Goal: Transaction & Acquisition: Book appointment/travel/reservation

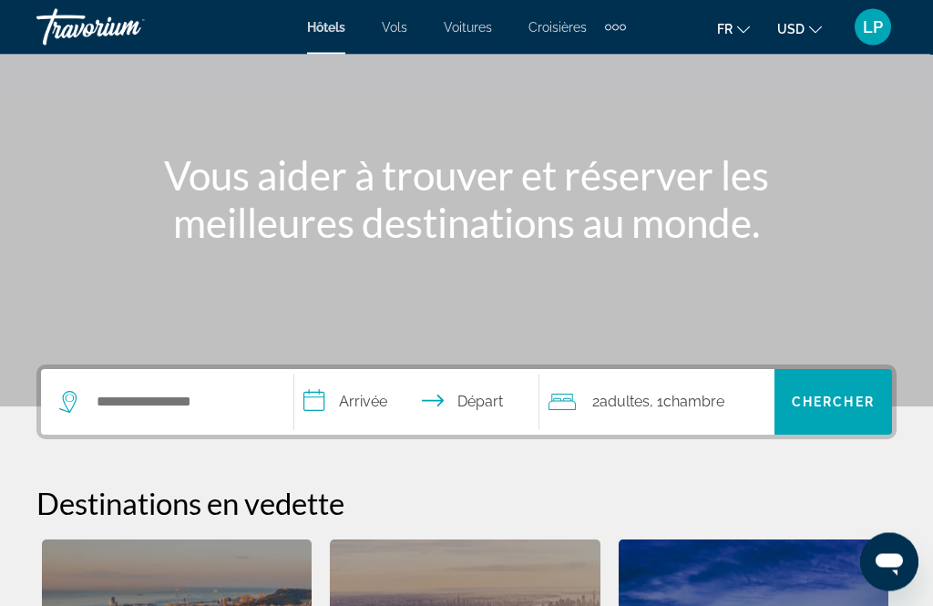
scroll to position [154, 0]
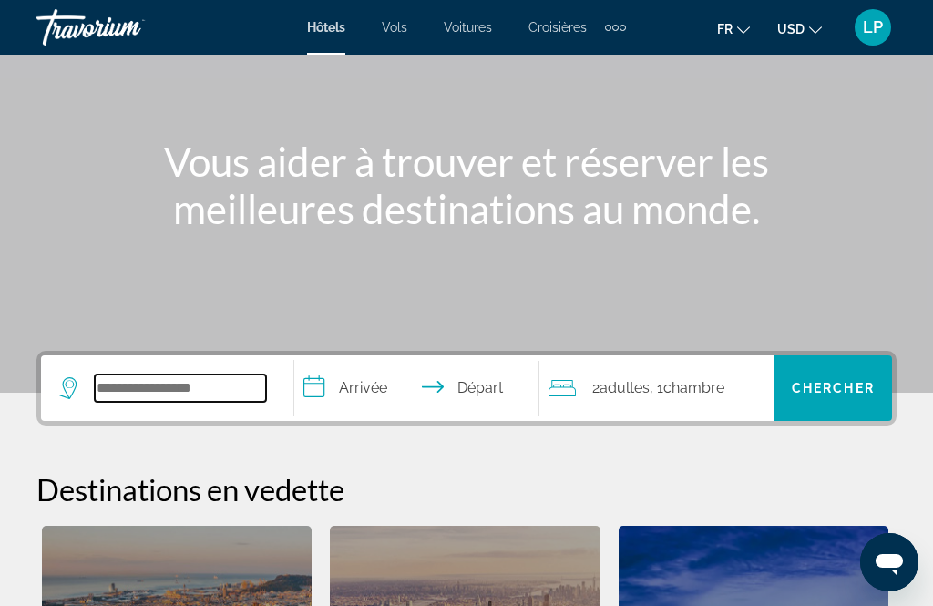
click at [211, 390] on input "Search widget" at bounding box center [180, 387] width 171 height 27
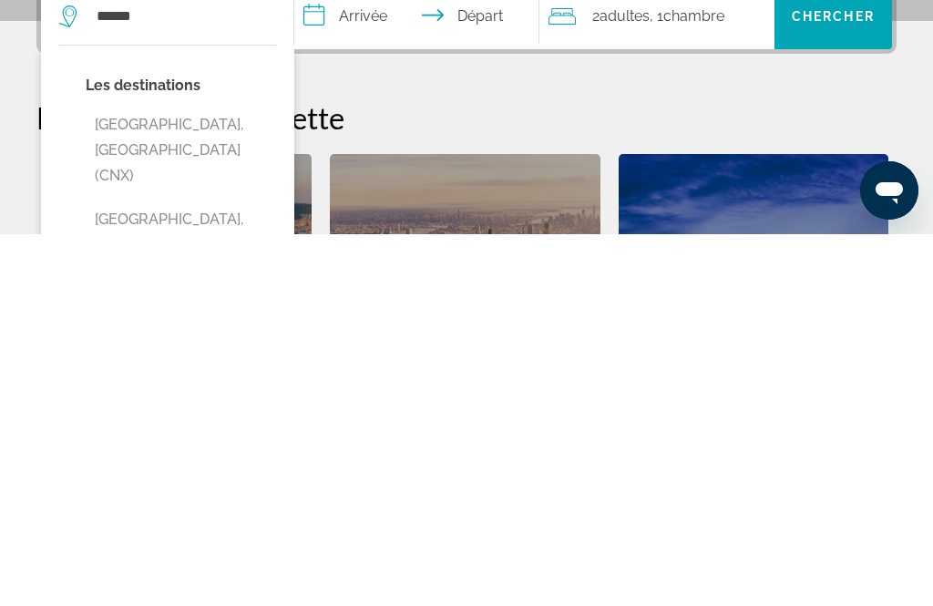
click at [198, 479] on button "[GEOGRAPHIC_DATA], [GEOGRAPHIC_DATA] (CNX)" at bounding box center [181, 522] width 190 height 86
type input "**********"
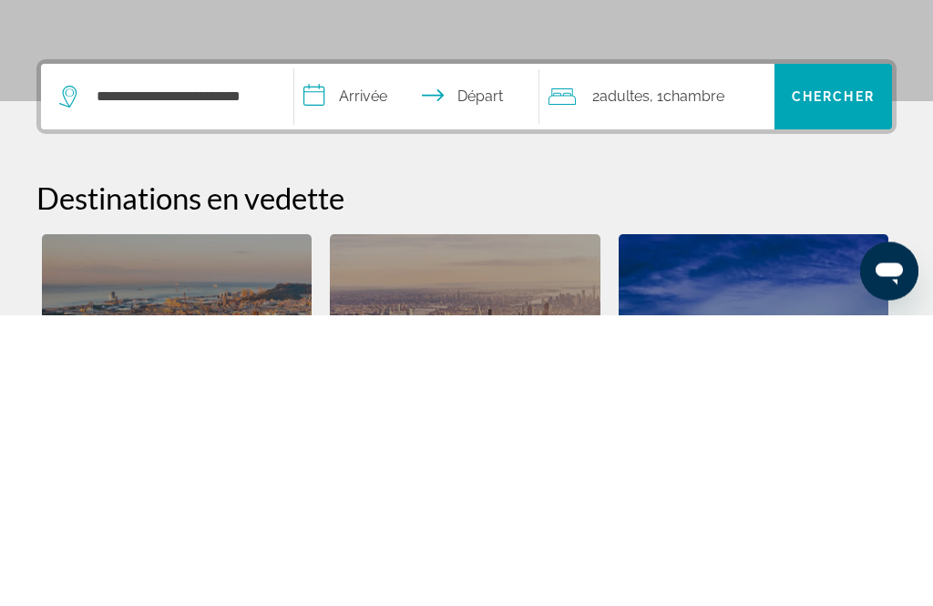
click at [388, 355] on input "**********" at bounding box center [419, 390] width 251 height 71
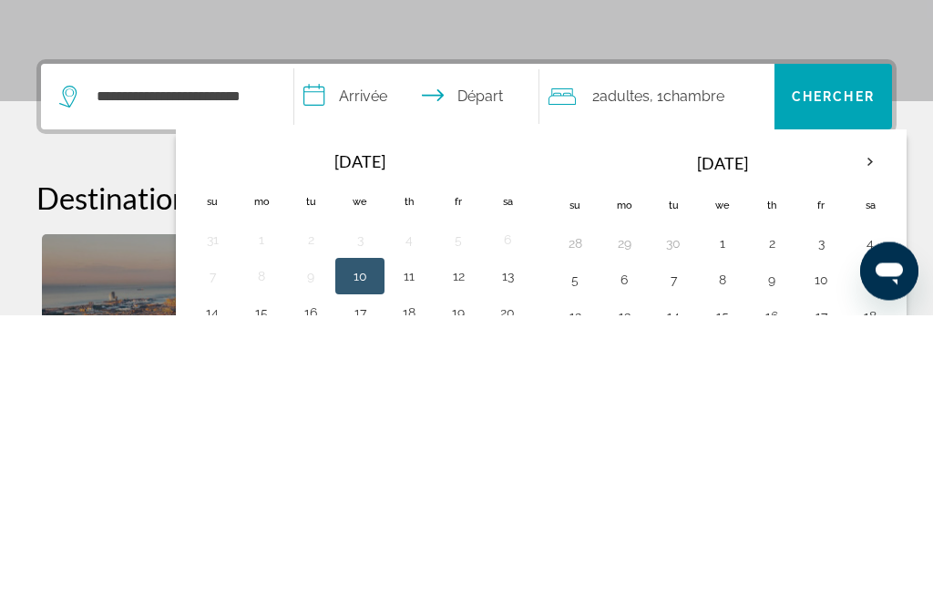
scroll to position [446, 0]
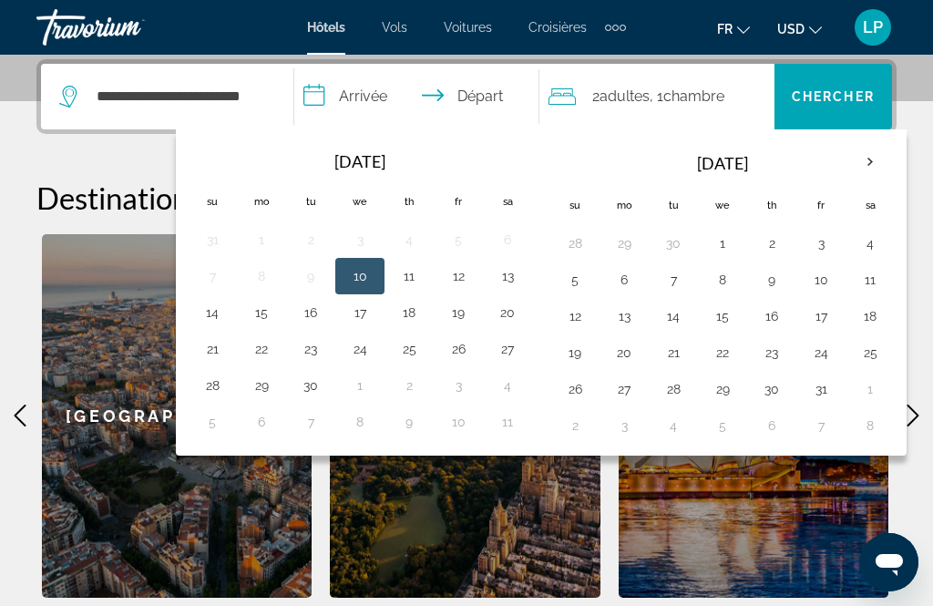
click at [374, 274] on button "10" at bounding box center [359, 276] width 29 height 26
click at [261, 313] on button "15" at bounding box center [261, 313] width 29 height 26
type input "**********"
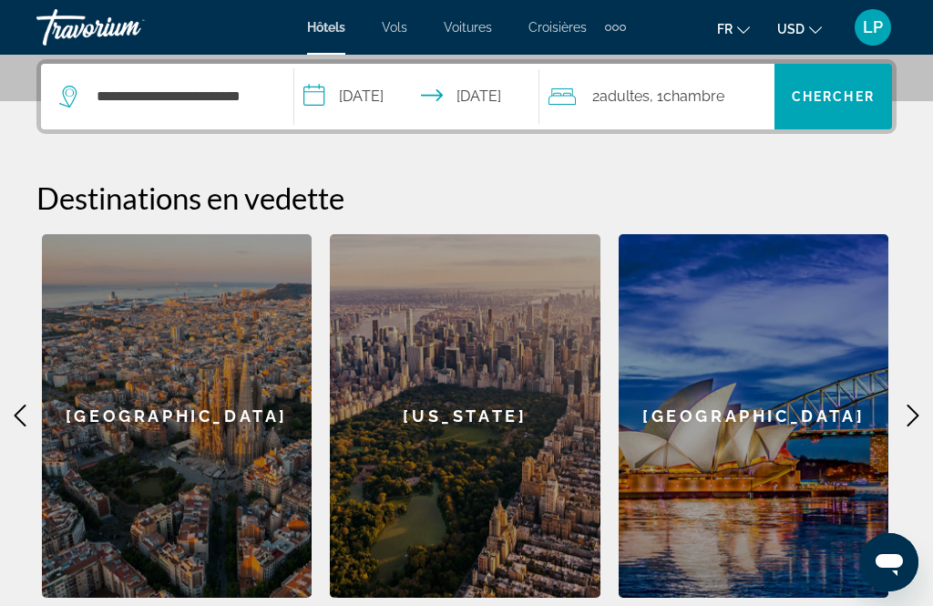
click at [836, 111] on span "Search widget" at bounding box center [833, 97] width 118 height 44
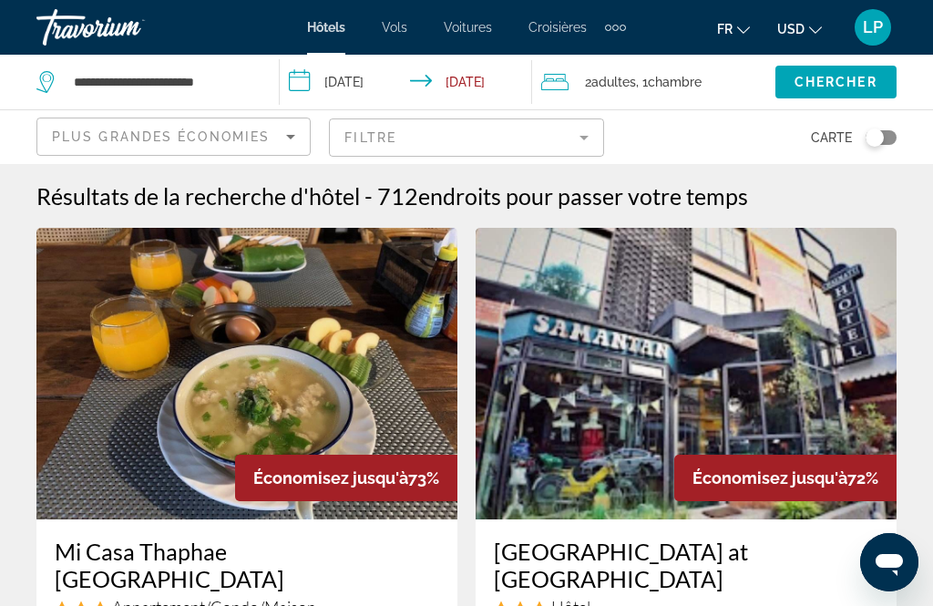
click at [600, 133] on mat-form-field "Filtre" at bounding box center [466, 137] width 274 height 38
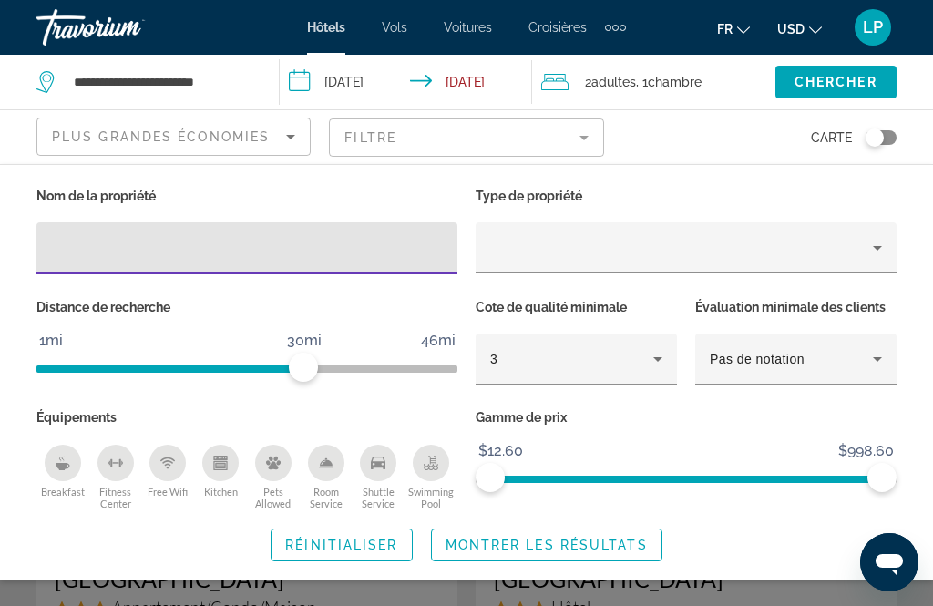
click at [795, 33] on button "USD USD ($) MXN (Mex$) CAD (Can$) GBP (£) EUR (€) AUD (A$) NZD (NZ$) CNY (CN¥)" at bounding box center [799, 28] width 45 height 26
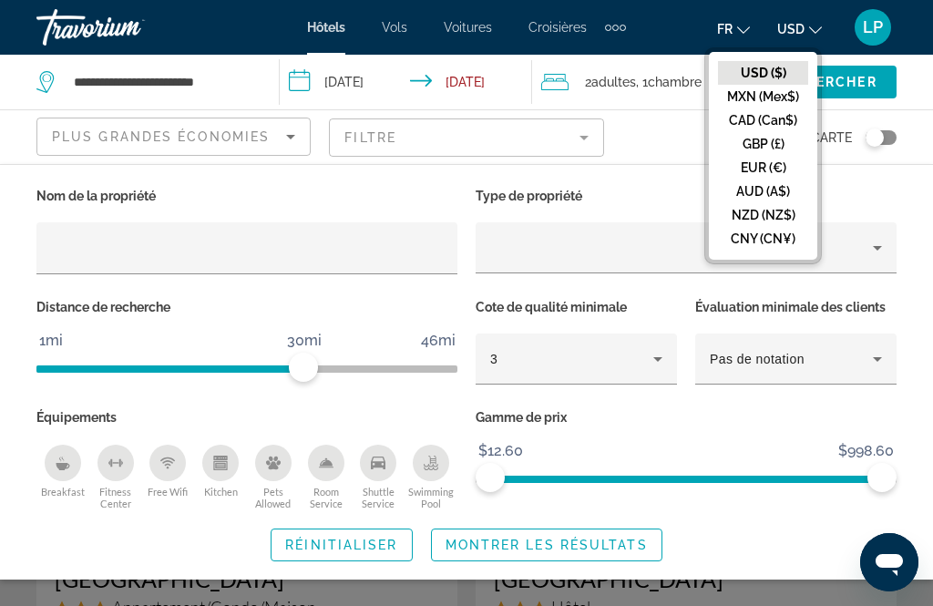
click at [738, 159] on button "EUR (€)" at bounding box center [763, 168] width 90 height 24
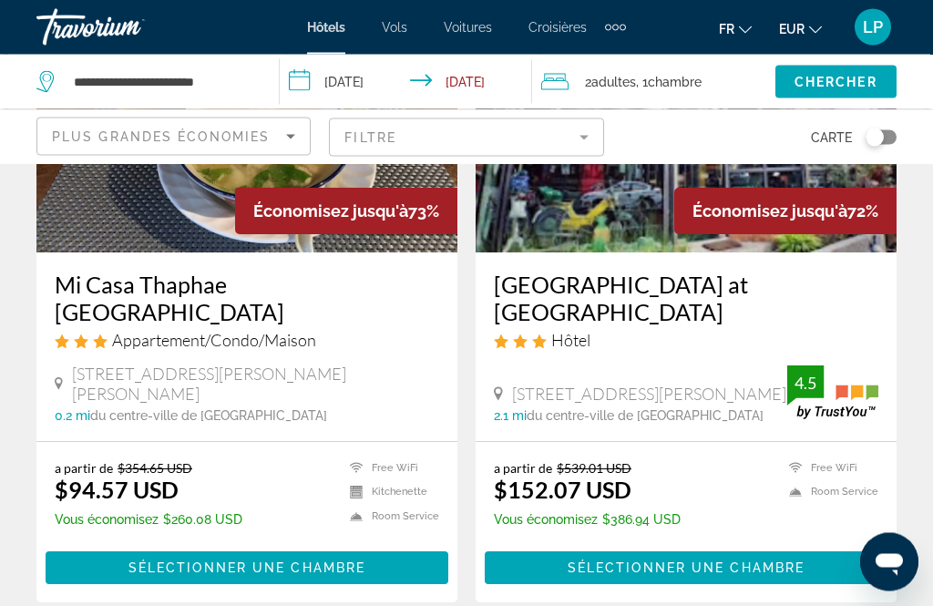
scroll to position [267, 0]
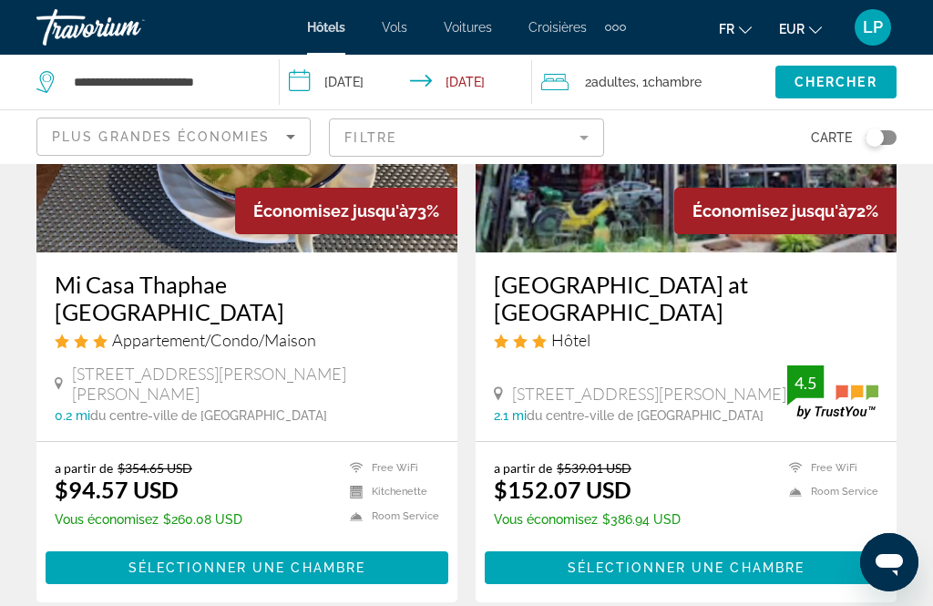
click at [383, 138] on mat-form-field "Filtre" at bounding box center [466, 137] width 274 height 38
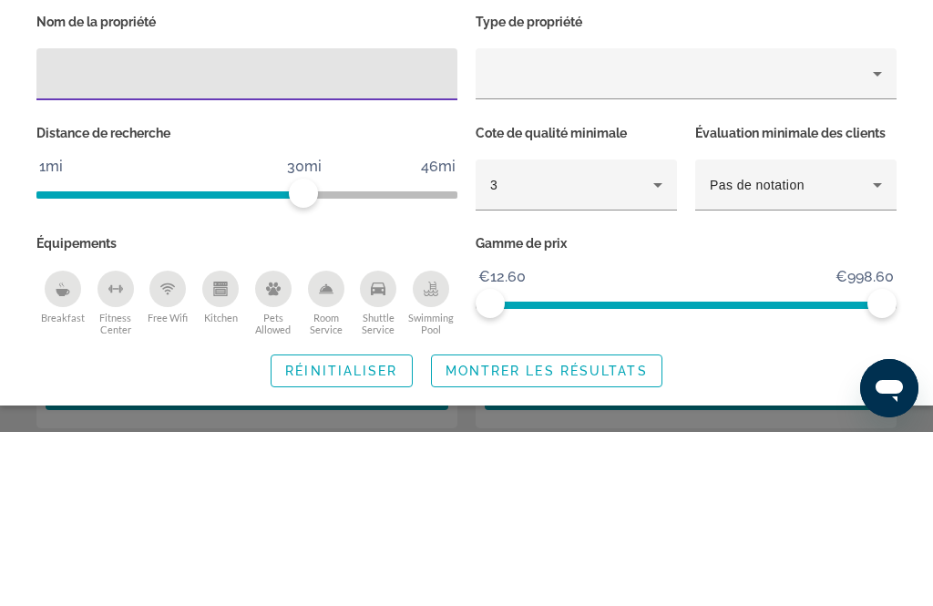
click at [861, 237] on div "Property type" at bounding box center [681, 248] width 383 height 22
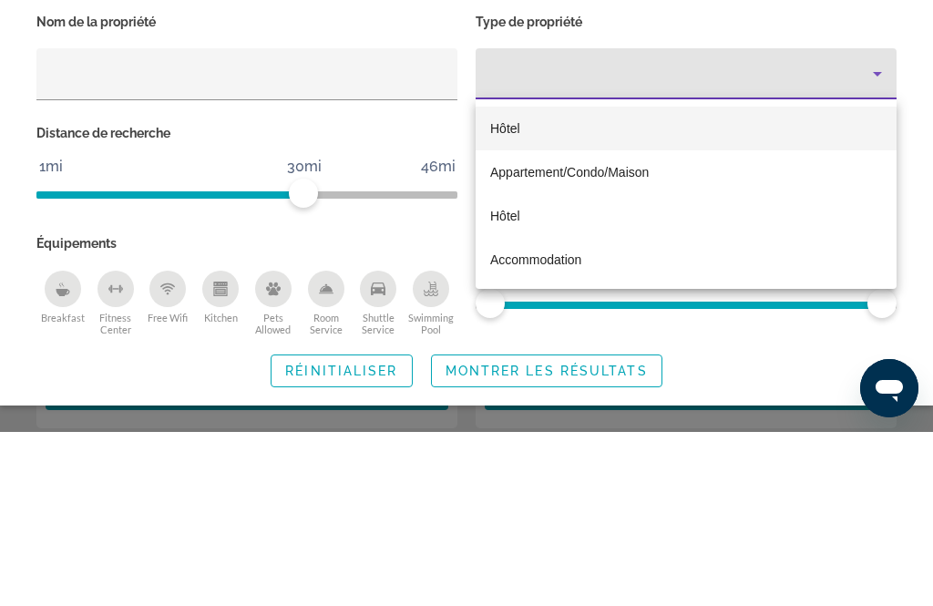
scroll to position [441, 0]
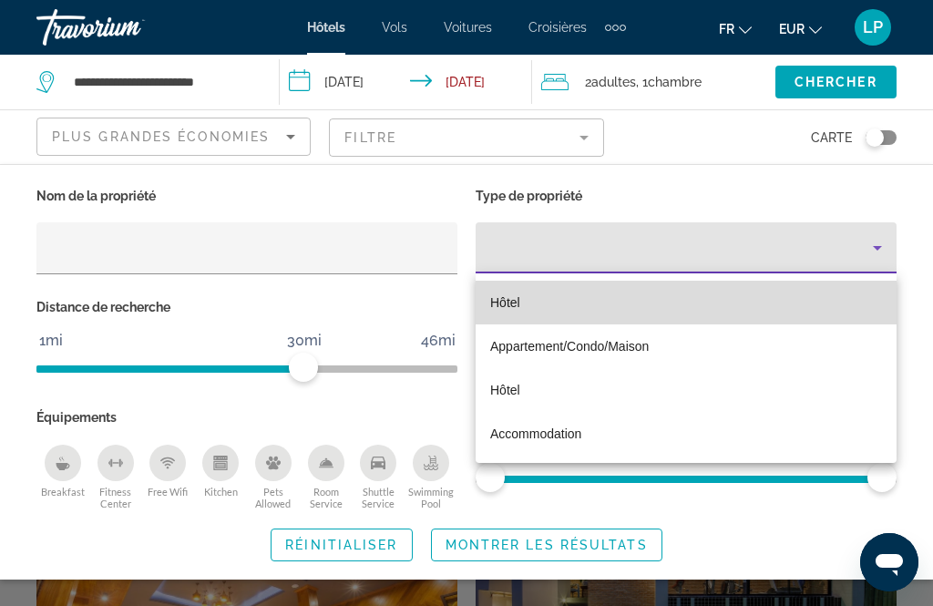
click at [522, 303] on mat-option "Hôtel" at bounding box center [686, 303] width 421 height 44
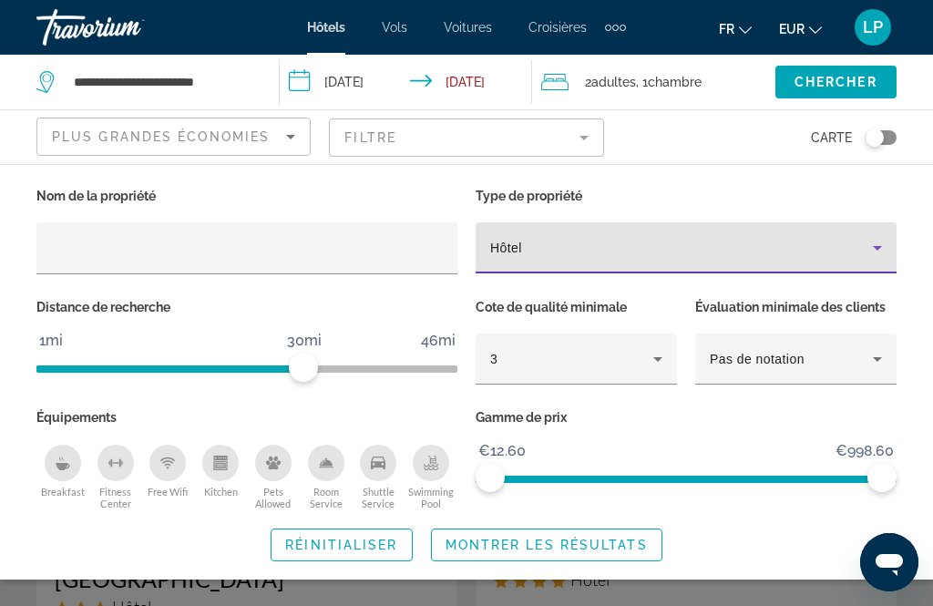
click at [455, 552] on span "Search widget" at bounding box center [547, 545] width 230 height 44
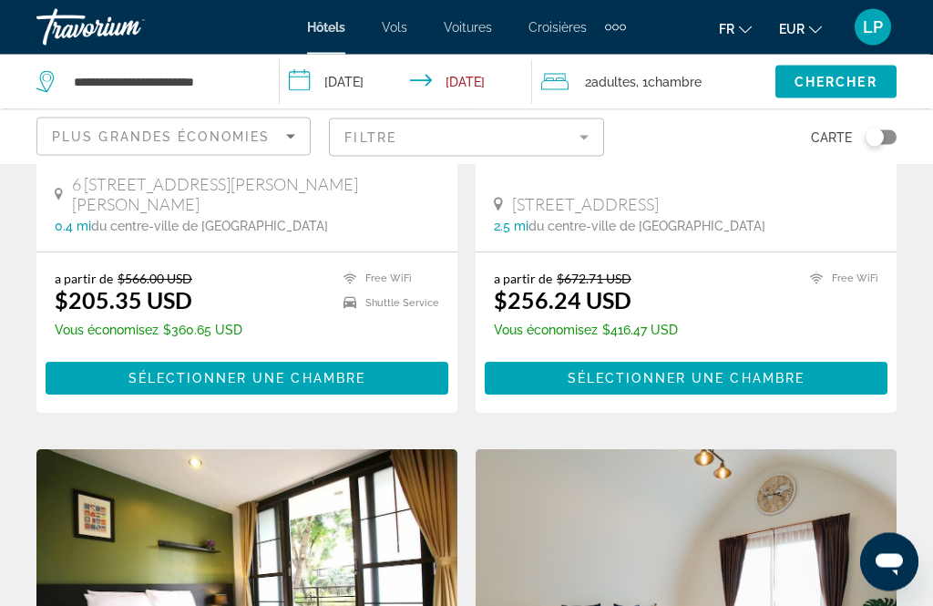
scroll to position [1117, 0]
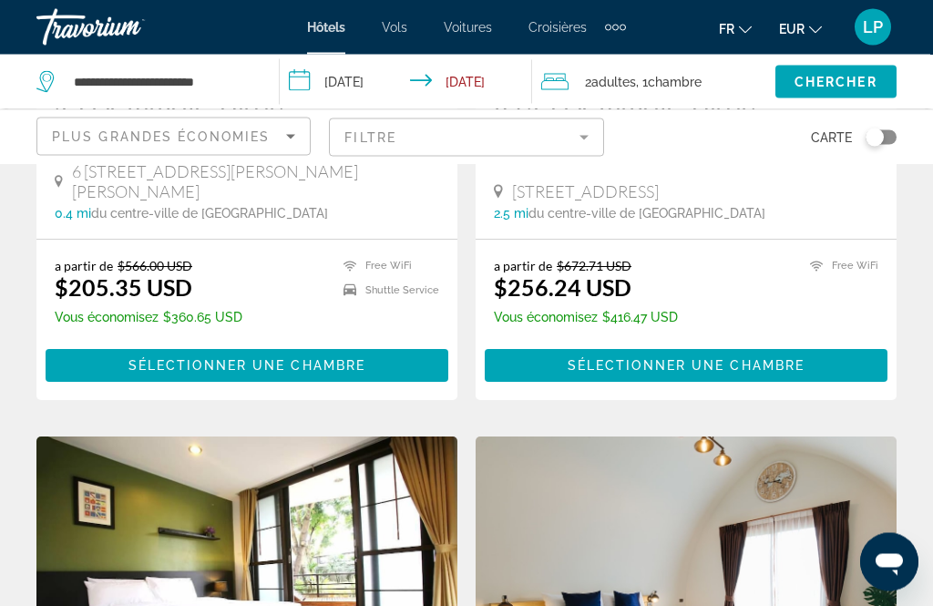
click at [790, 19] on button "EUR USD ($) MXN (Mex$) CAD (Can$) GBP (£) EUR (€) AUD (A$) NZD (NZ$) CNY (CN¥)" at bounding box center [800, 28] width 43 height 26
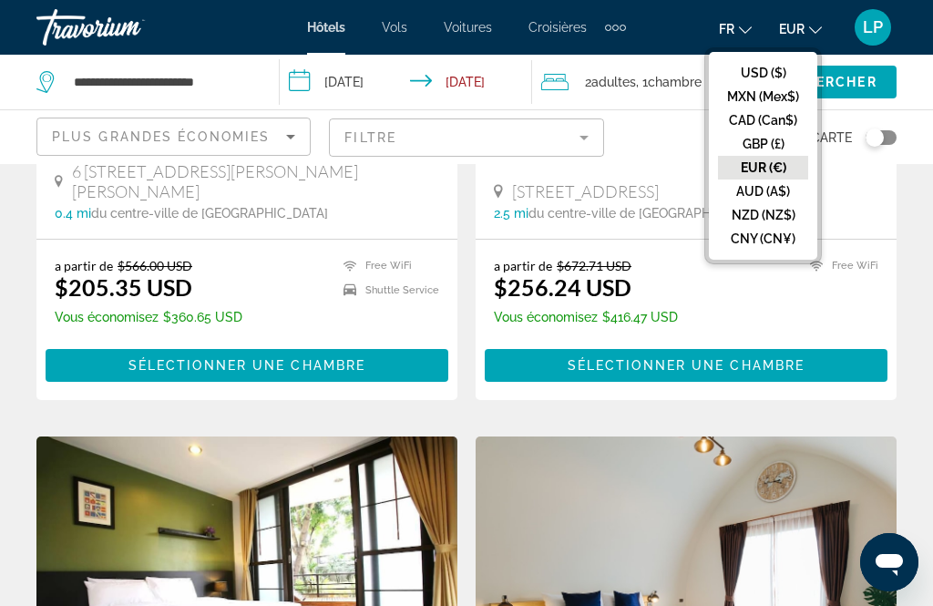
click at [737, 161] on button "EUR (€)" at bounding box center [763, 168] width 90 height 24
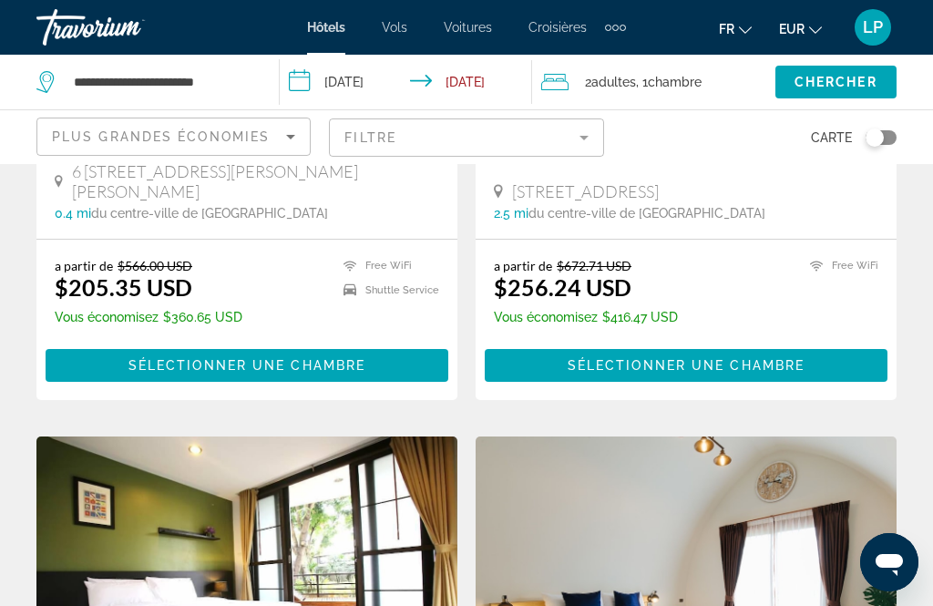
click at [784, 18] on button "EUR USD ($) MXN (Mex$) CAD (Can$) GBP (£) EUR (€) AUD (A$) NZD (NZ$) CNY (CN¥)" at bounding box center [800, 28] width 43 height 26
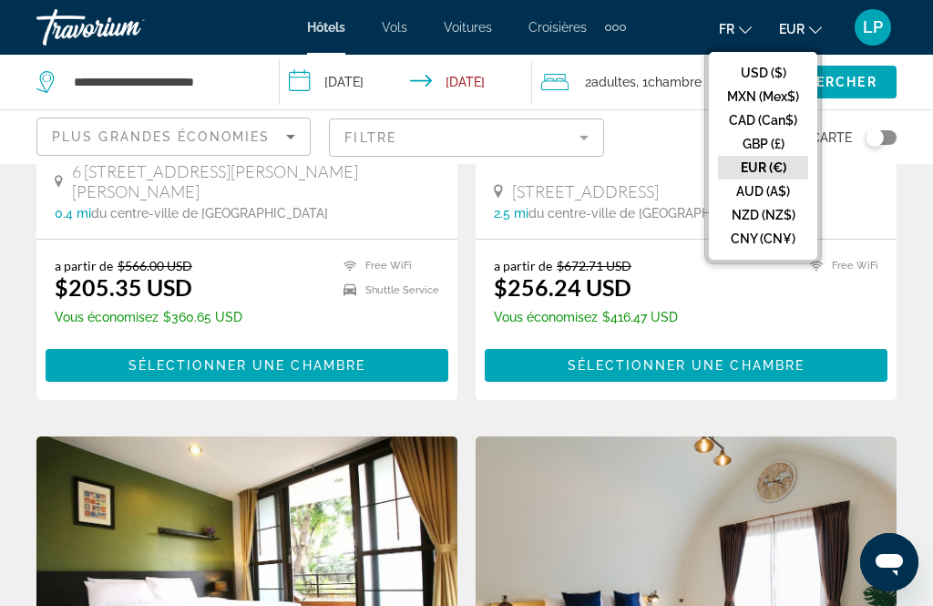
click at [722, 168] on button "EUR (€)" at bounding box center [763, 168] width 90 height 24
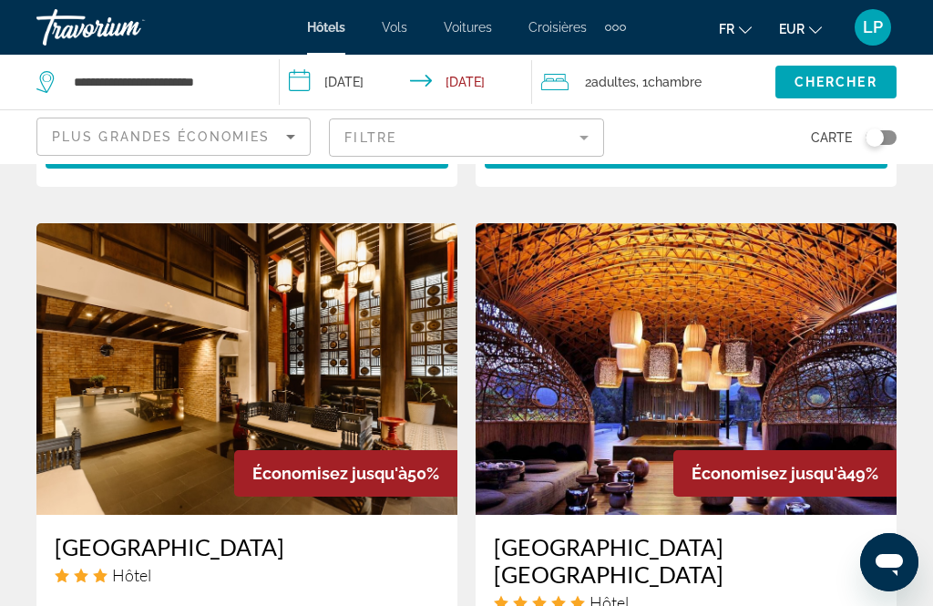
scroll to position [2726, 0]
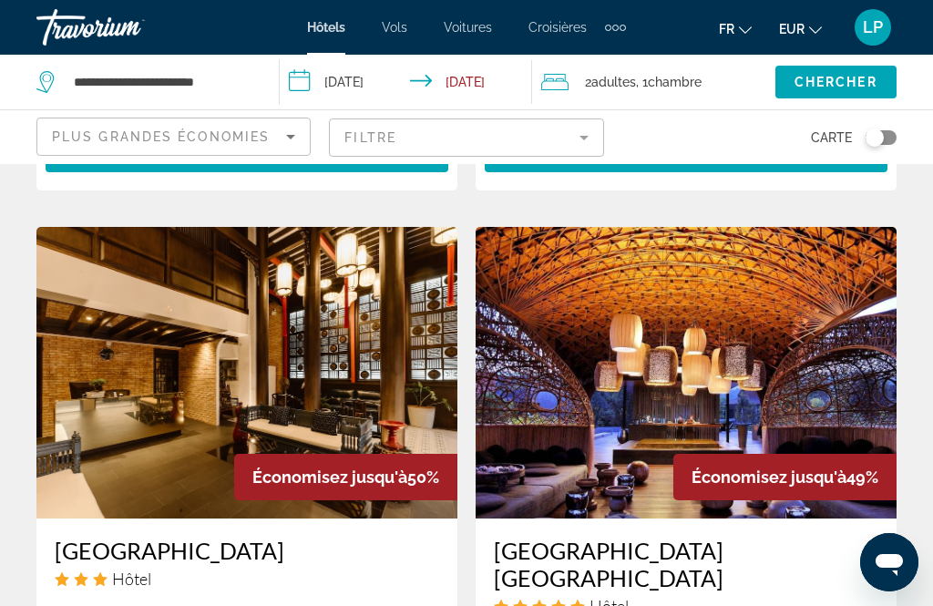
click at [287, 142] on icon "Sort by" at bounding box center [291, 137] width 22 height 22
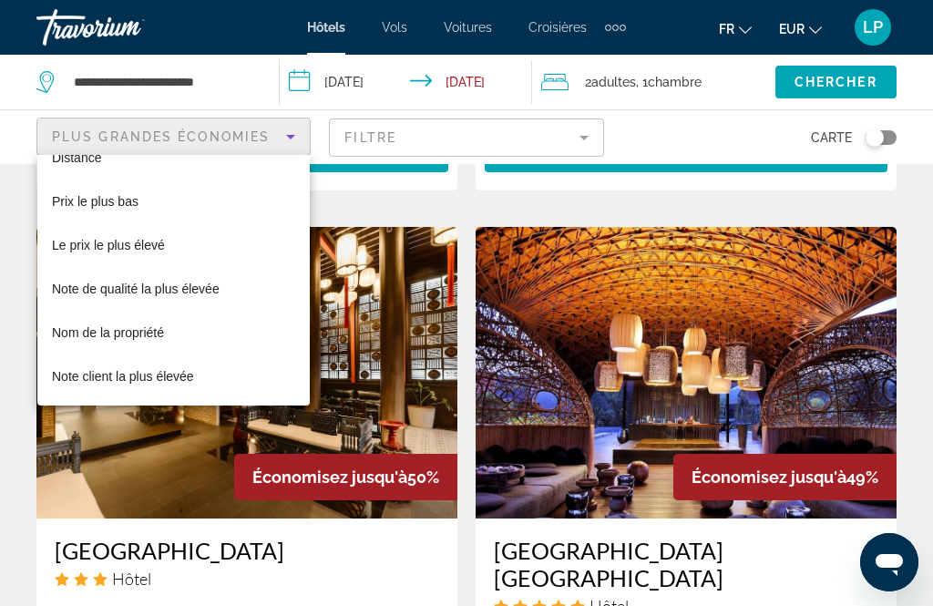
scroll to position [70, 0]
click at [293, 536] on div at bounding box center [466, 303] width 933 height 606
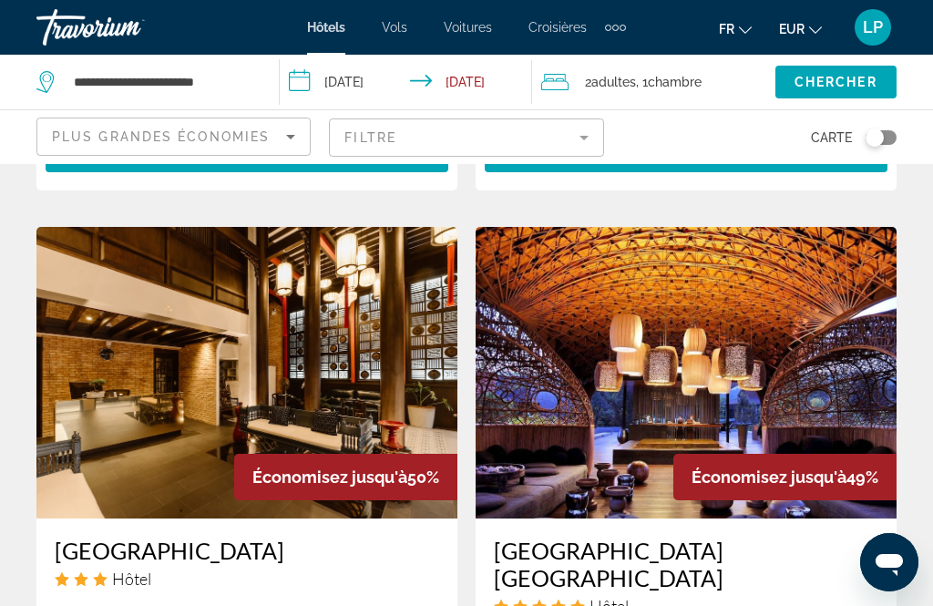
click at [382, 130] on mat-form-field "Filtre" at bounding box center [466, 137] width 274 height 38
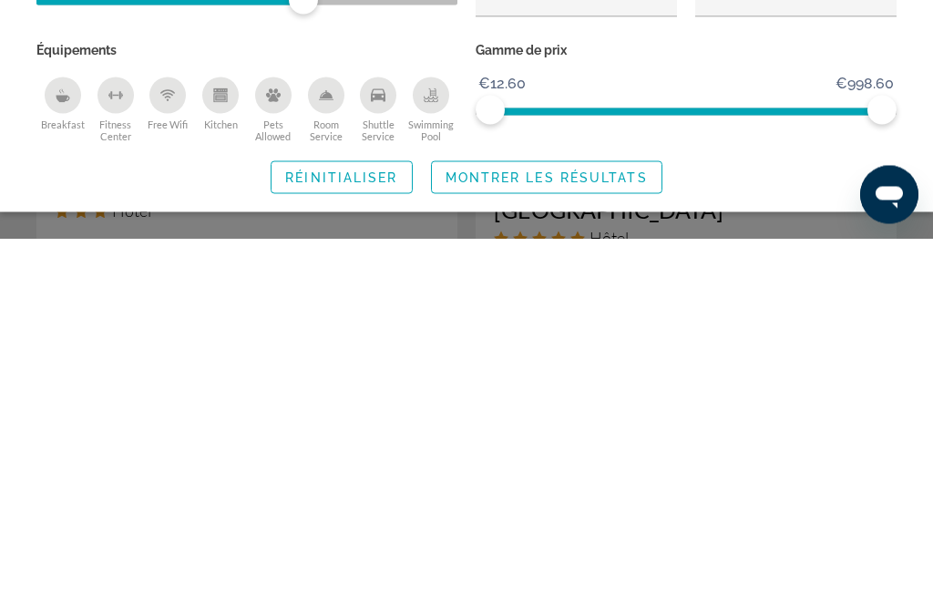
click at [478, 538] on span "Montrer les résultats" at bounding box center [547, 545] width 202 height 15
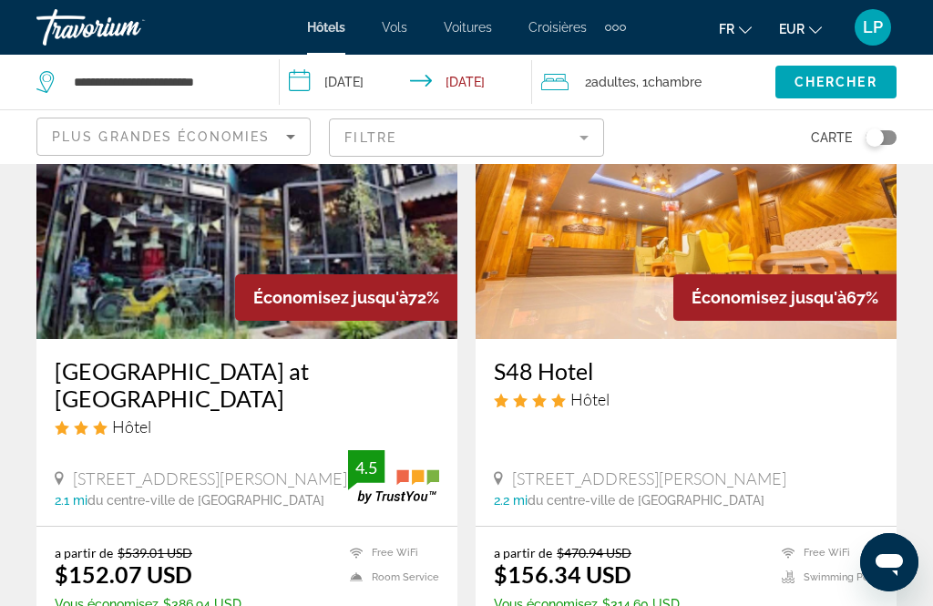
scroll to position [0, 0]
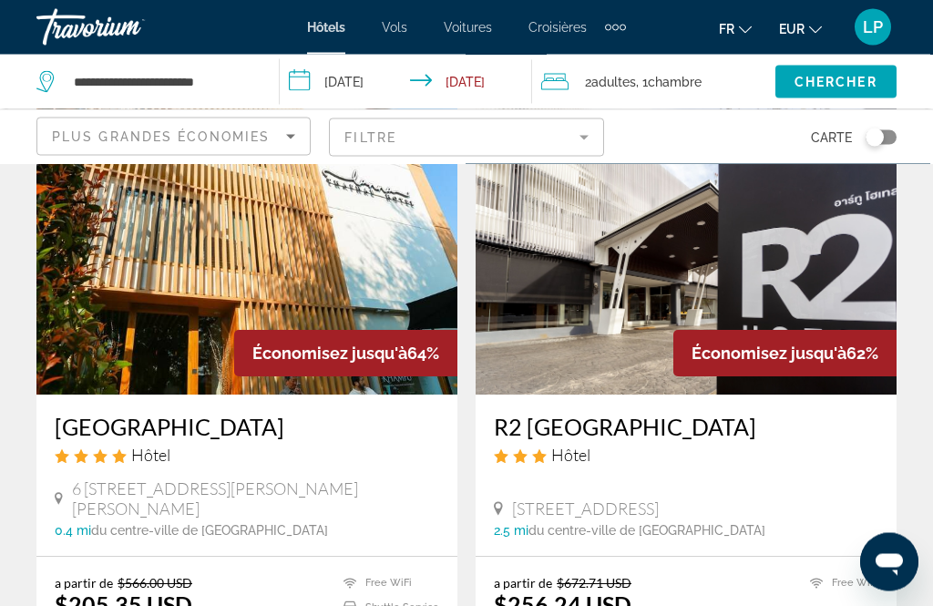
scroll to position [794, 0]
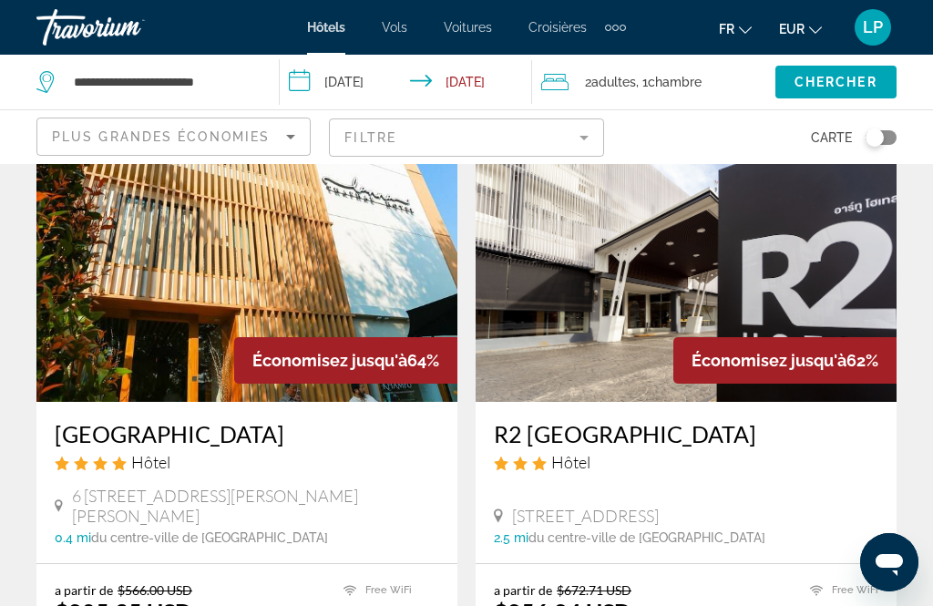
click at [851, 14] on button "LP" at bounding box center [872, 27] width 47 height 38
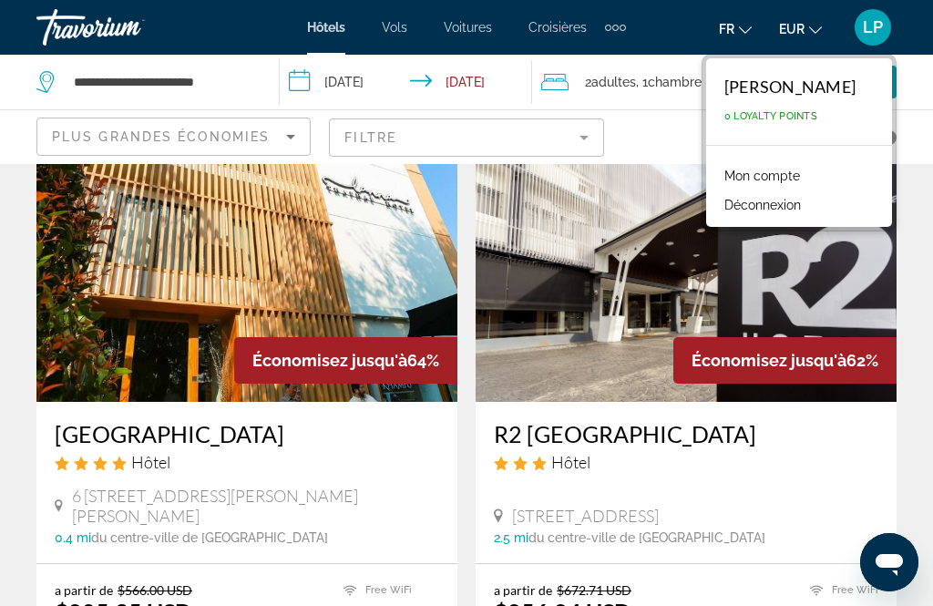
click at [774, 107] on div "[PERSON_NAME] 0 Loyalty Points" at bounding box center [799, 101] width 186 height 87
click at [782, 124] on div "[PERSON_NAME] 0 Loyalty Points" at bounding box center [799, 101] width 186 height 87
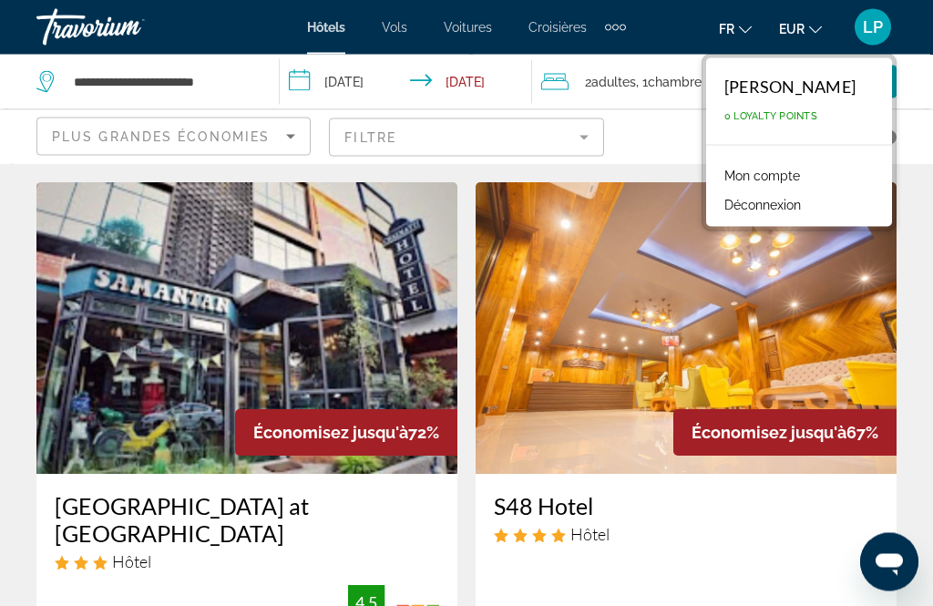
scroll to position [0, 0]
